Goal: Information Seeking & Learning: Learn about a topic

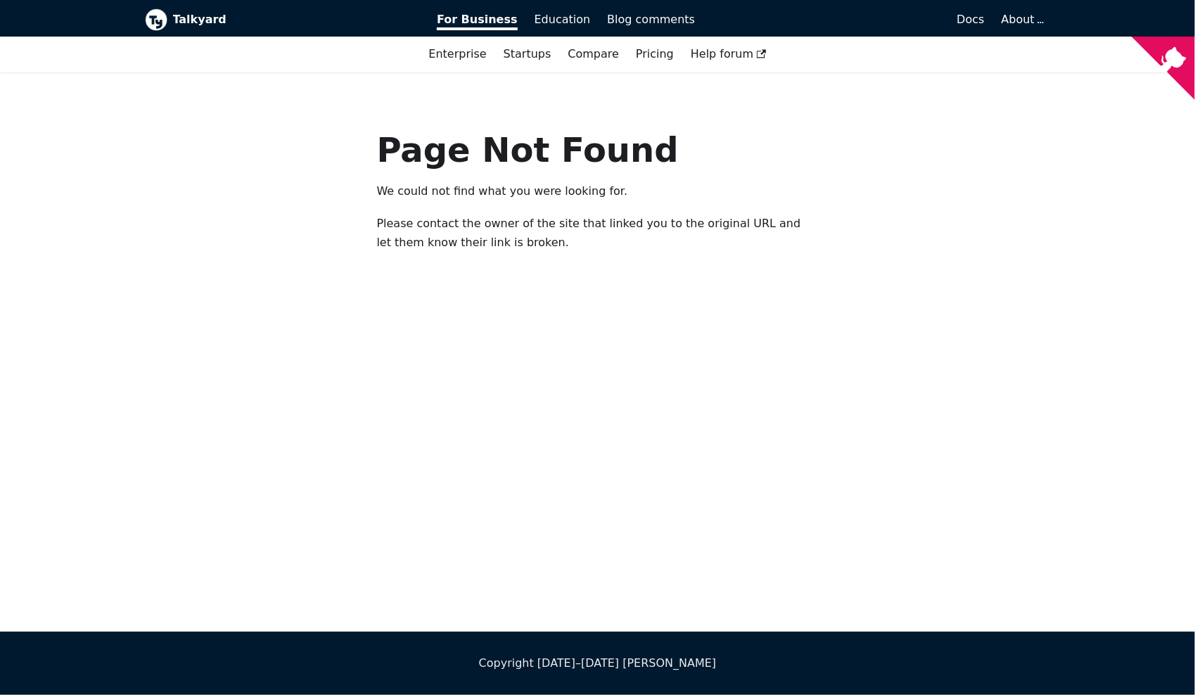
click at [179, 15] on b "Talkyard" at bounding box center [295, 20] width 245 height 18
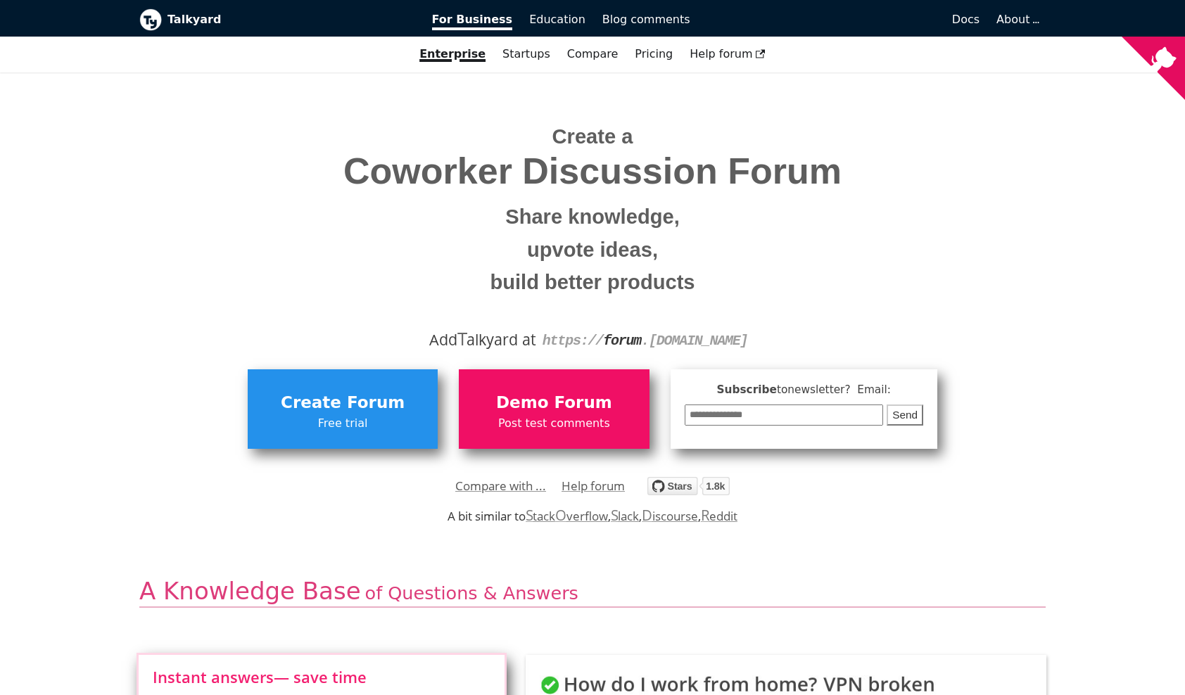
click at [621, 345] on strong "forum" at bounding box center [622, 341] width 38 height 16
drag, startPoint x: 621, startPoint y: 345, endPoint x: 469, endPoint y: 214, distance: 200.0
click at [469, 214] on small "Share knowledge," at bounding box center [592, 217] width 885 height 33
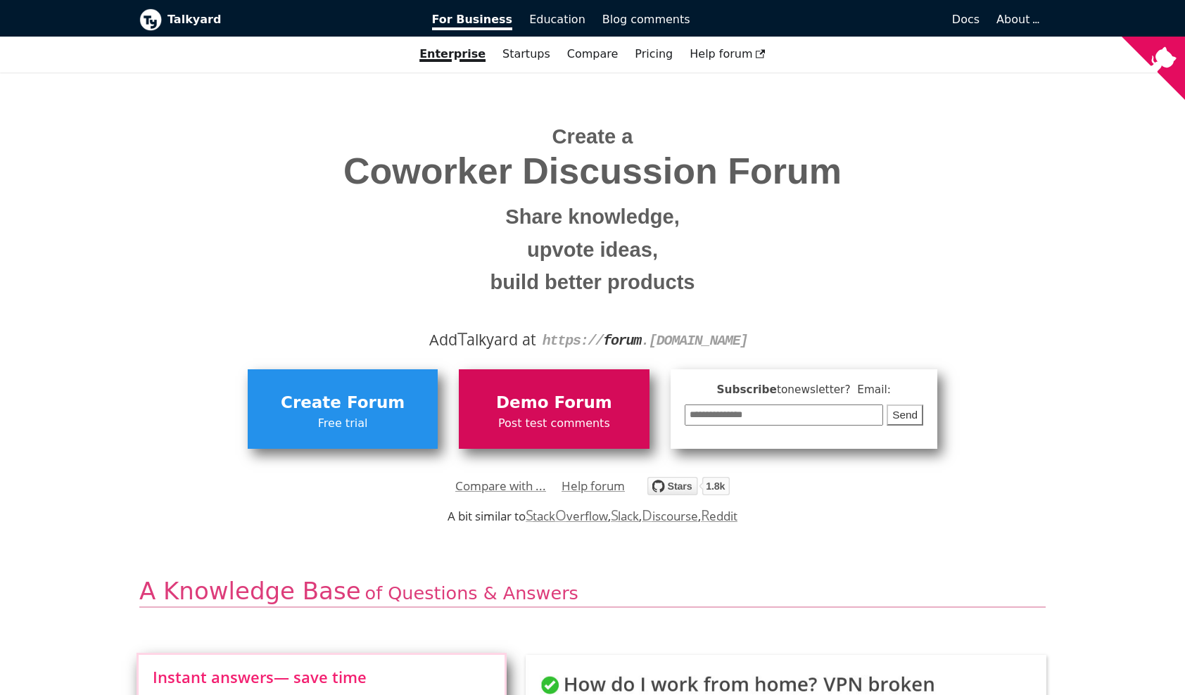
click at [532, 371] on link "Demo Forum Post test comments" at bounding box center [554, 408] width 190 height 79
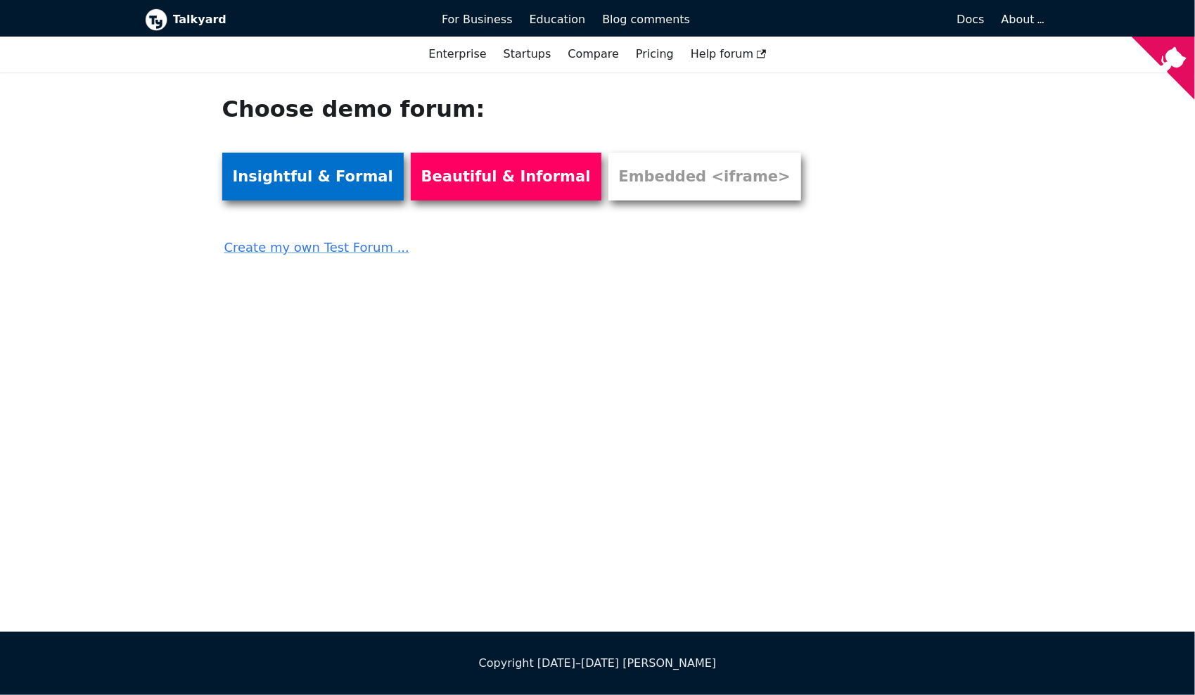
click at [353, 189] on link "Insightful & Formal" at bounding box center [313, 177] width 182 height 48
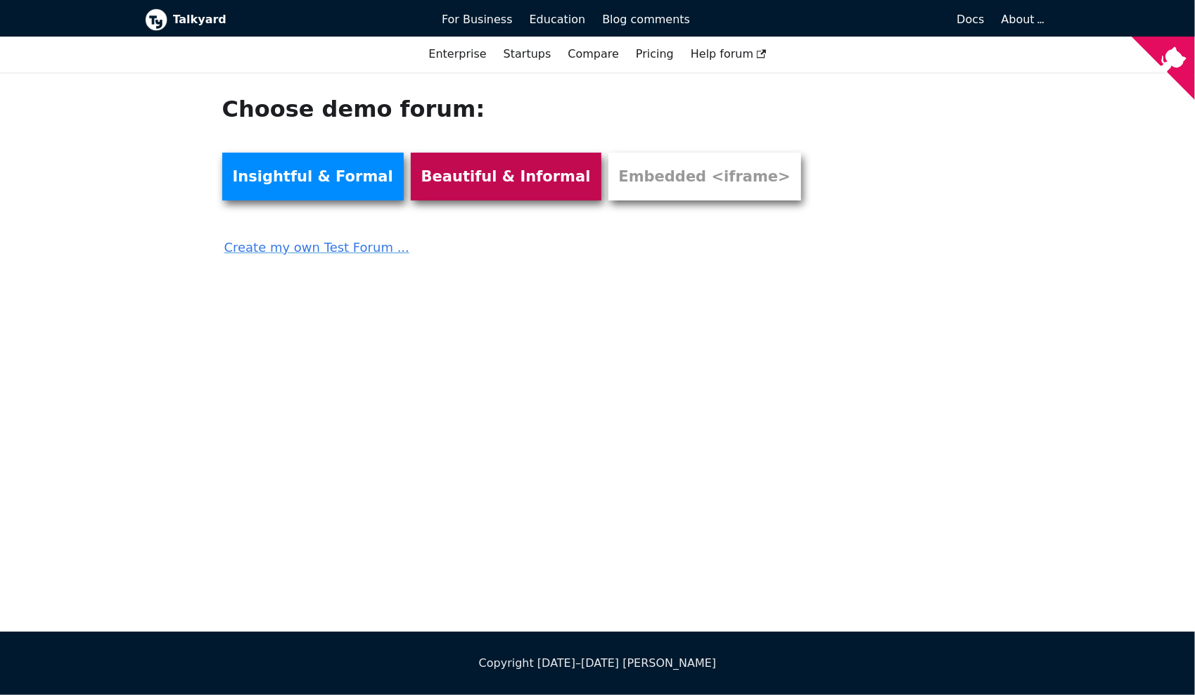
click at [507, 158] on link "Beautiful & Informal" at bounding box center [506, 177] width 191 height 48
